Goal: Information Seeking & Learning: Learn about a topic

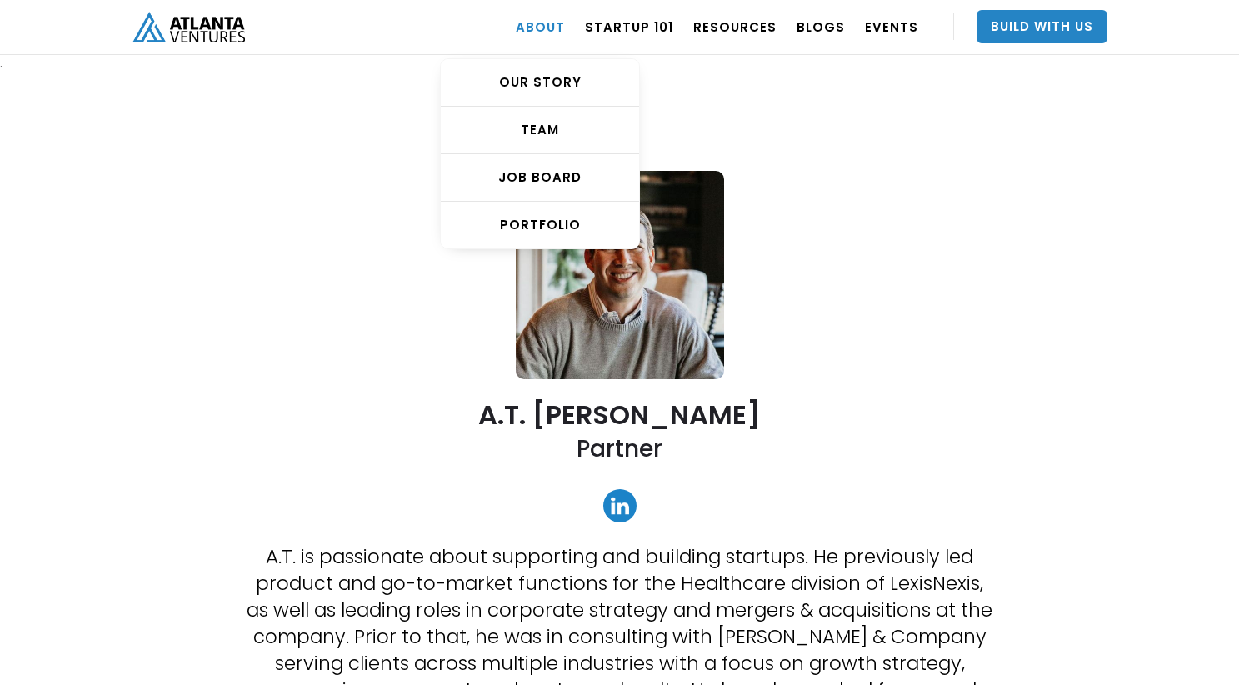
click at [558, 29] on link "ABOUT" at bounding box center [540, 26] width 49 height 47
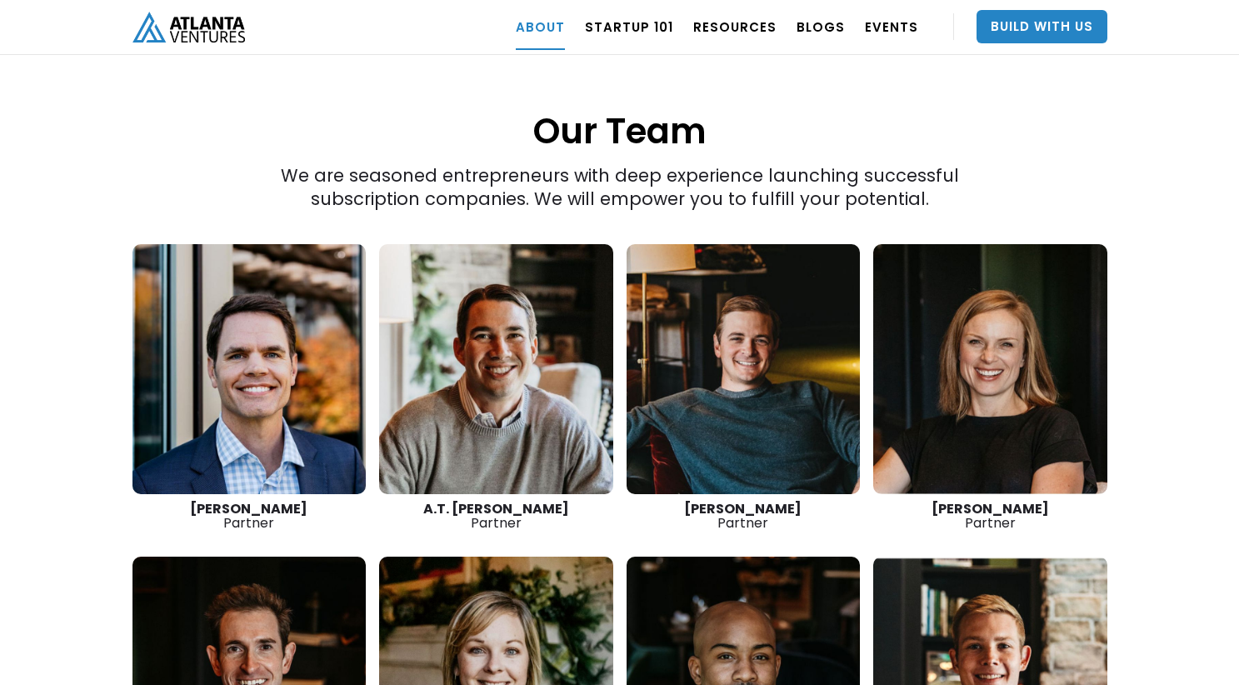
scroll to position [2274, 0]
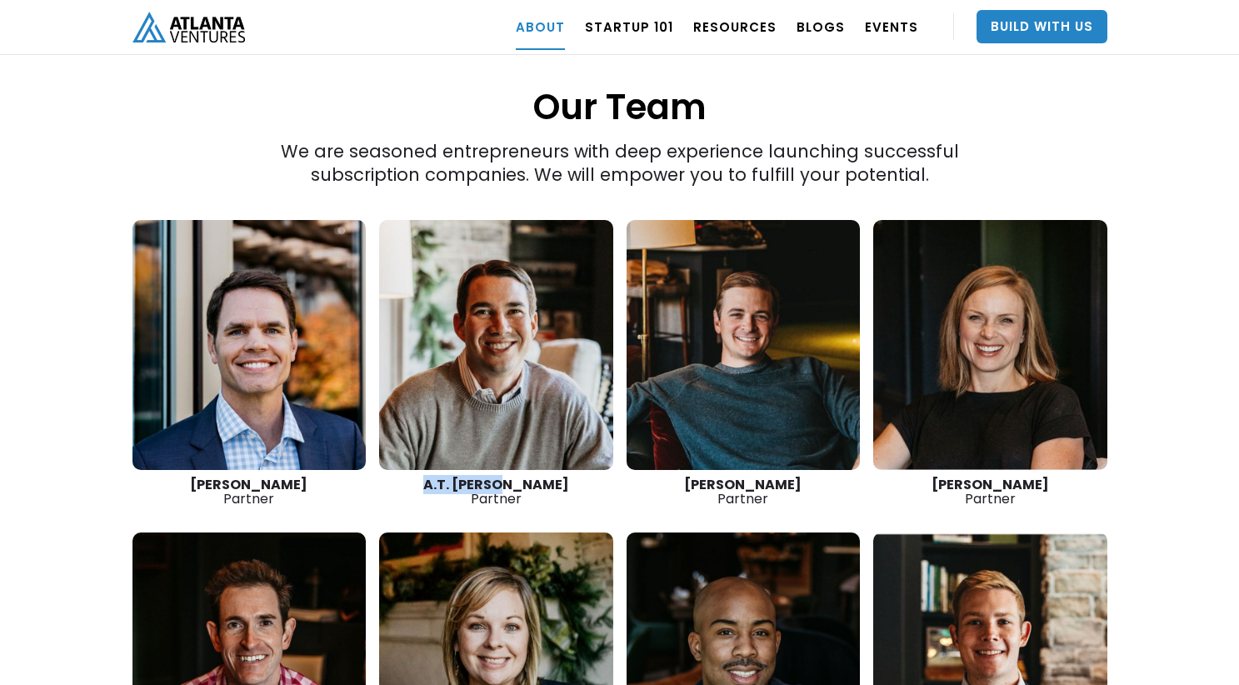
drag, startPoint x: 448, startPoint y: 426, endPoint x: 541, endPoint y: 426, distance: 93.3
click at [541, 477] on div "A.T. Gimbel Partner" at bounding box center [496, 491] width 234 height 28
copy strong "A.T. [PERSON_NAME]"
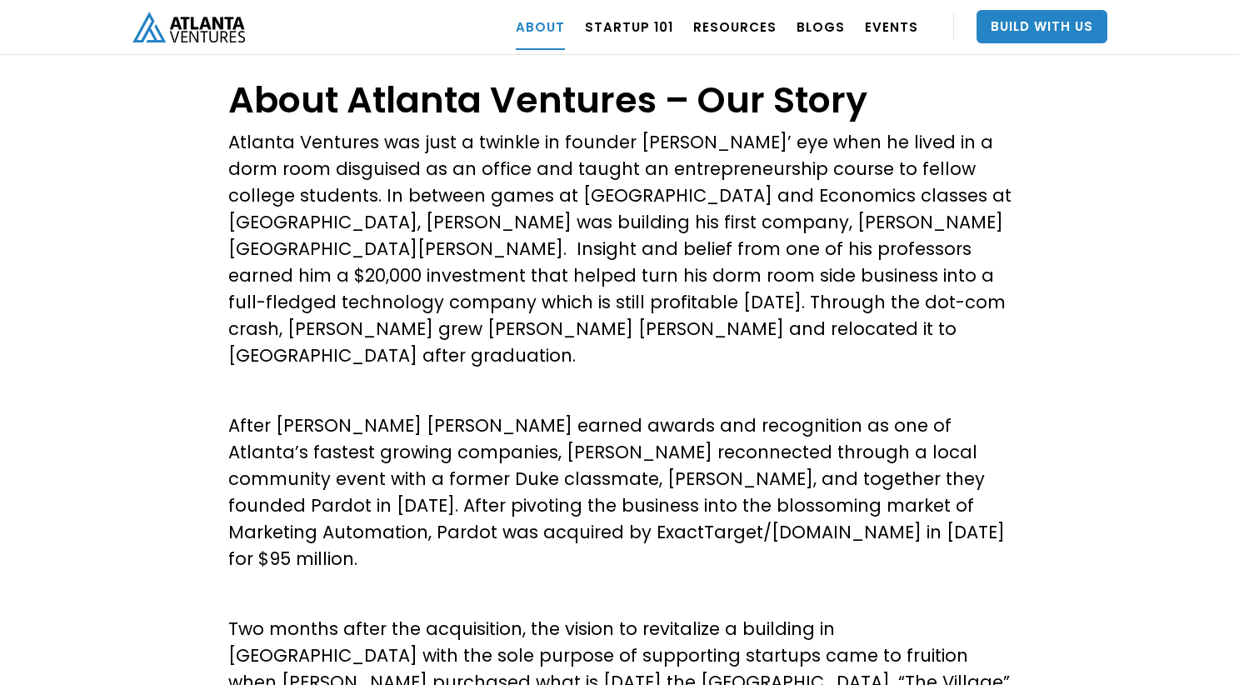
scroll to position [0, 0]
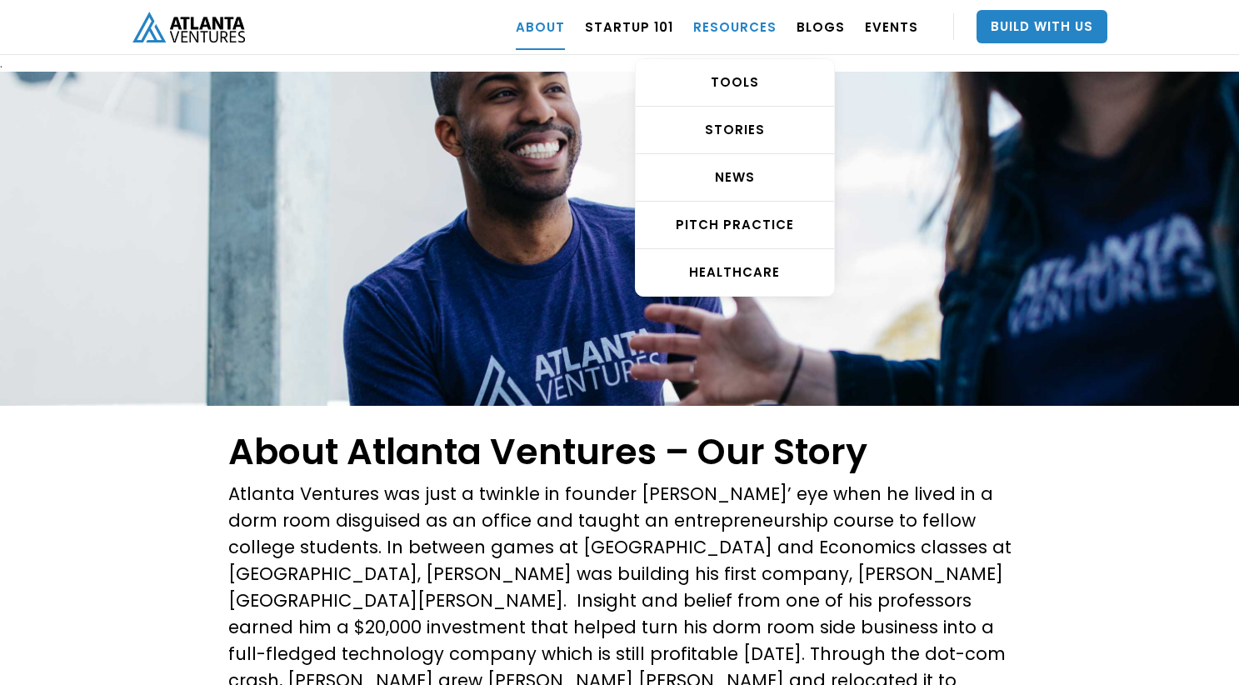
click at [750, 22] on link "RESOURCES" at bounding box center [734, 26] width 83 height 47
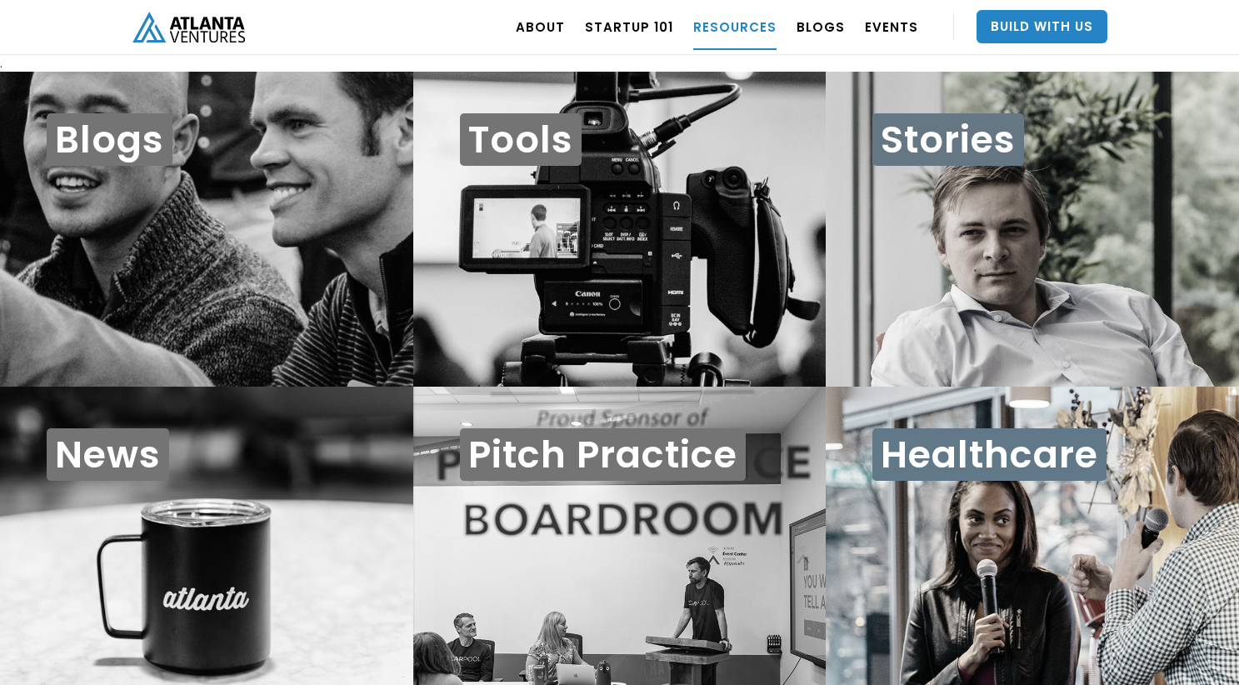
scroll to position [17, 0]
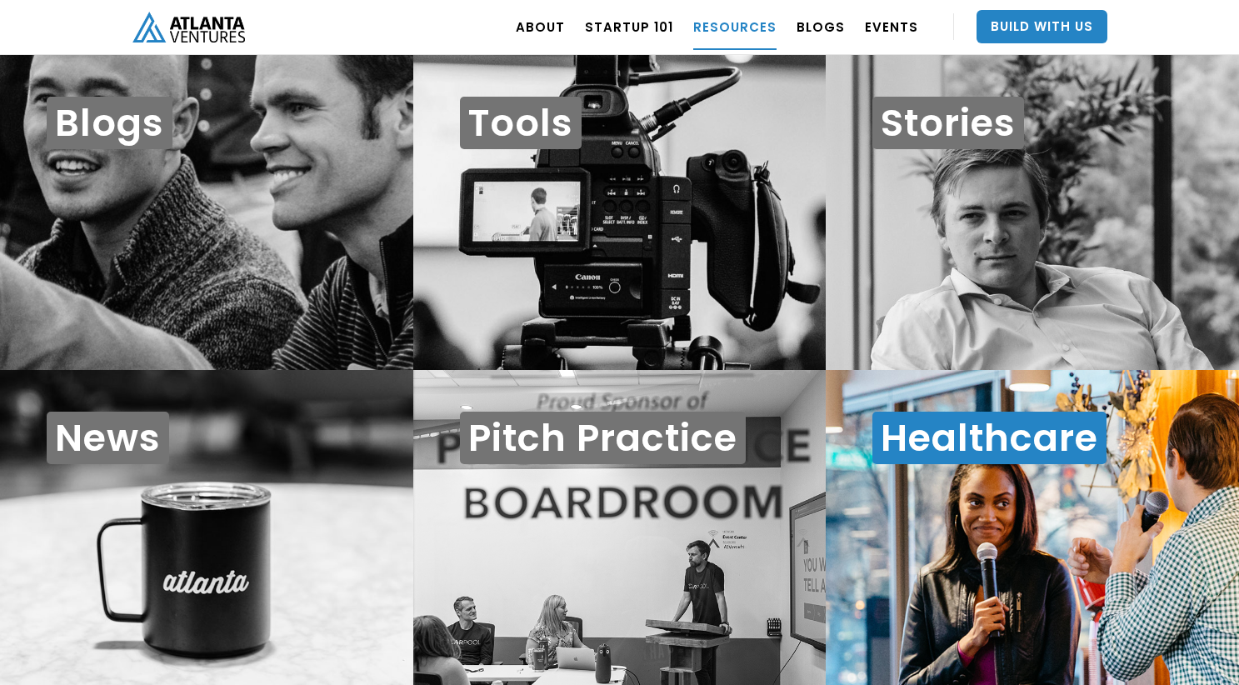
click at [1084, 547] on div "Healthcare" at bounding box center [1031, 527] width 413 height 315
